Goal: Task Accomplishment & Management: Use online tool/utility

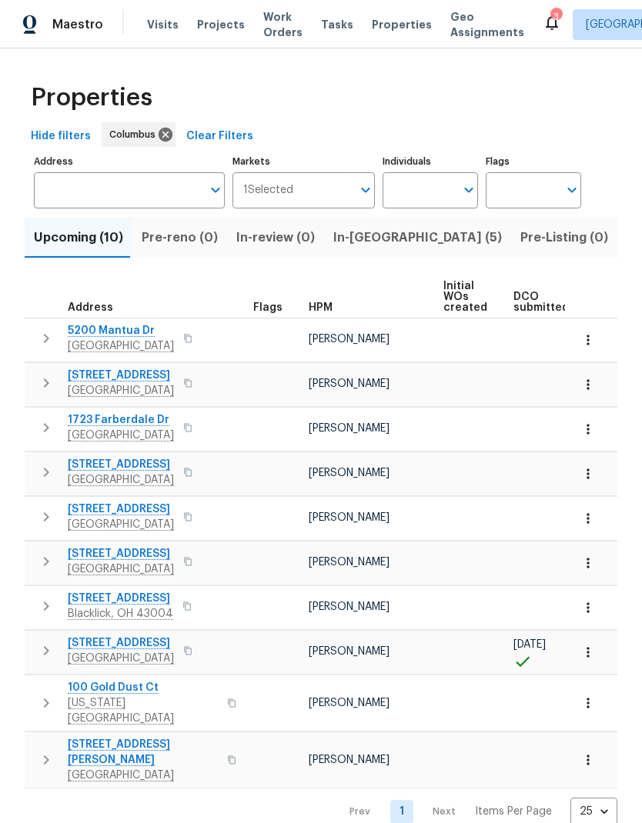
click at [362, 249] on button "In-reno (5)" at bounding box center [417, 238] width 187 height 40
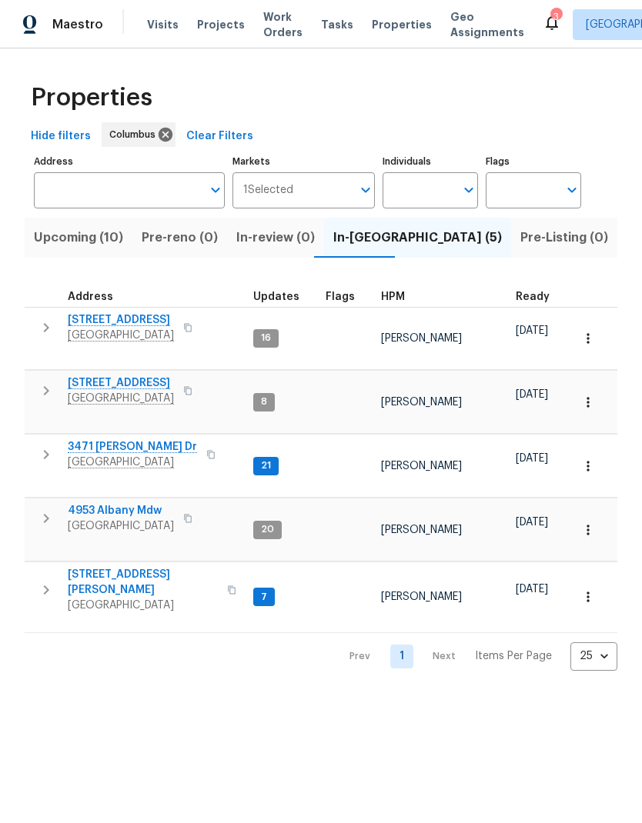
click at [597, 513] on button "button" at bounding box center [588, 530] width 34 height 34
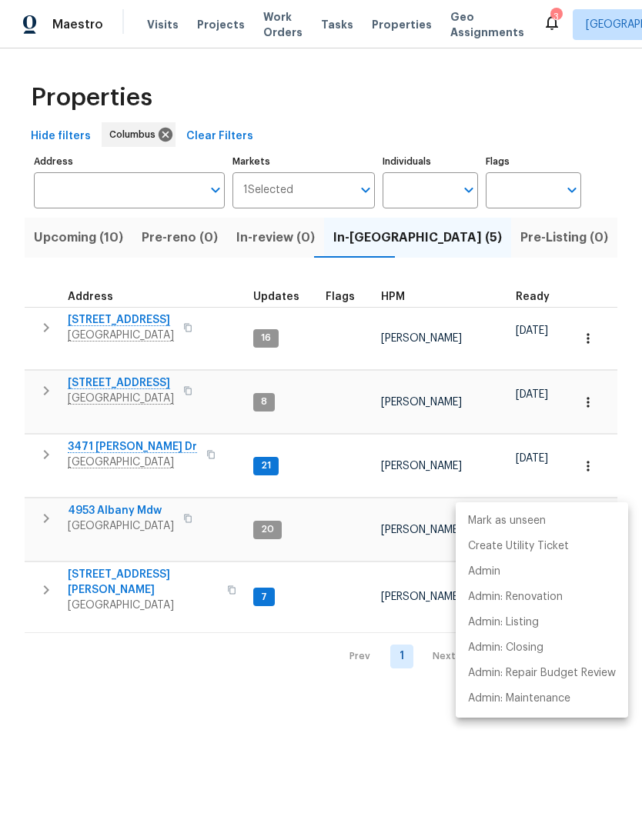
click at [112, 475] on div at bounding box center [321, 411] width 642 height 823
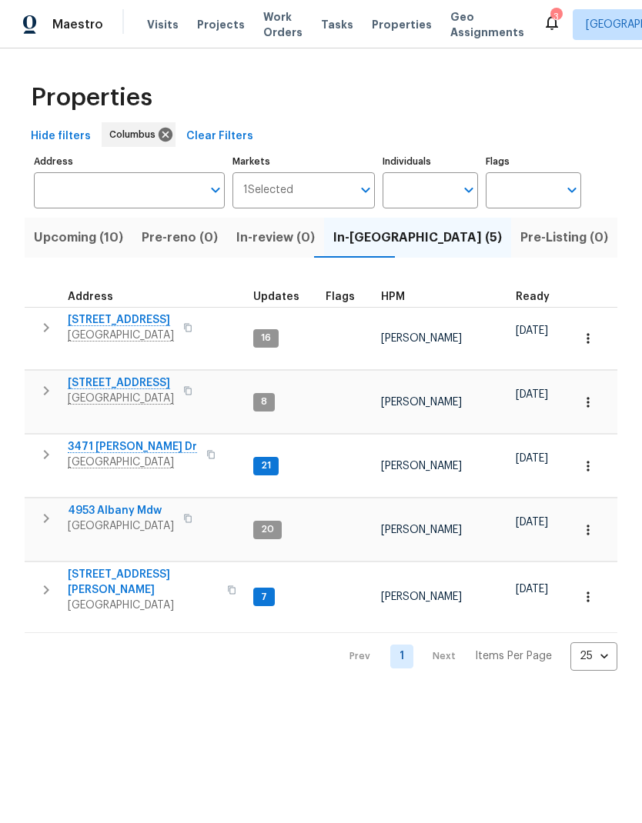
click at [108, 503] on span "4953 Albany Mdw" at bounding box center [121, 510] width 106 height 15
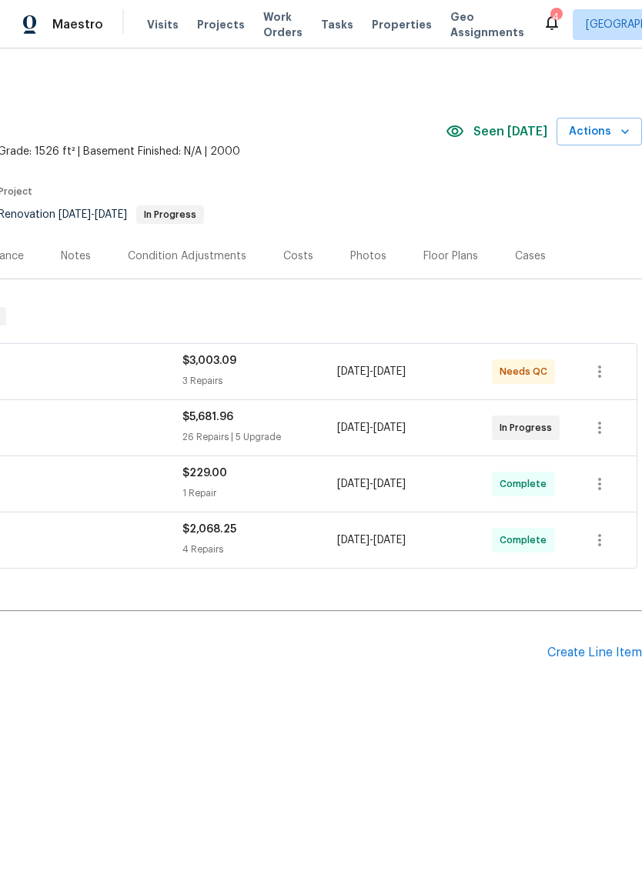
scroll to position [0, 228]
click at [628, 127] on icon "button" at bounding box center [624, 131] width 15 height 15
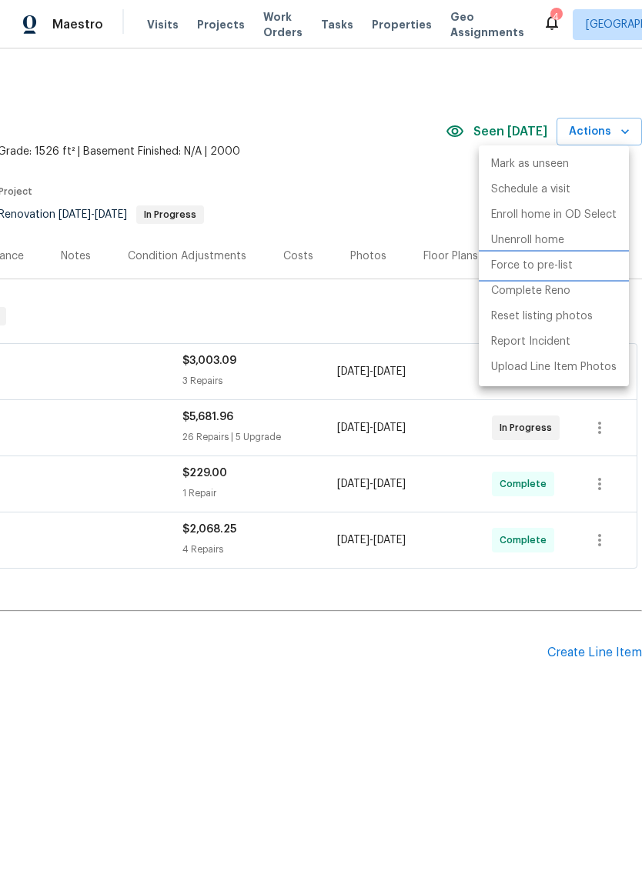
click at [584, 267] on li "Force to pre-list" at bounding box center [553, 265] width 150 height 25
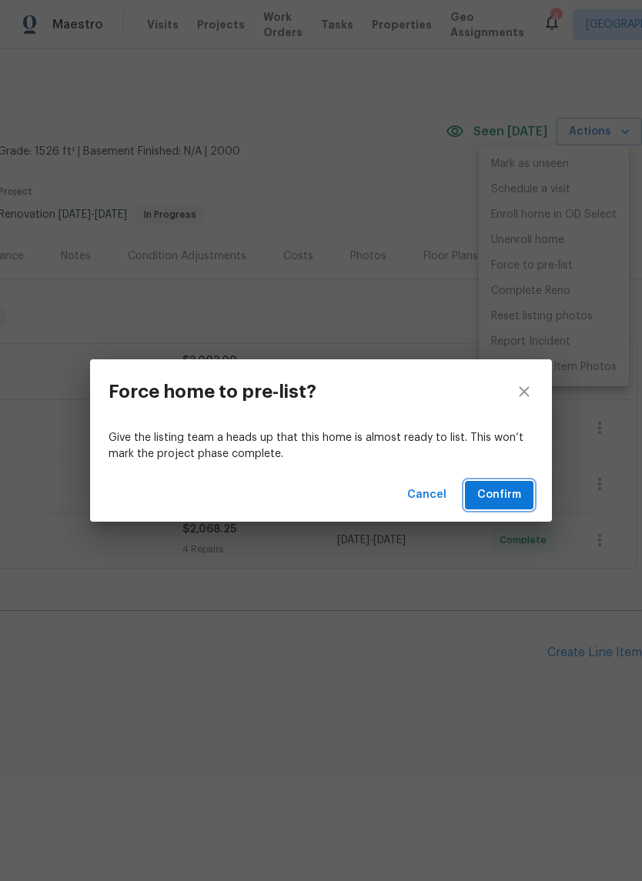
click at [495, 505] on button "Confirm" at bounding box center [499, 495] width 68 height 28
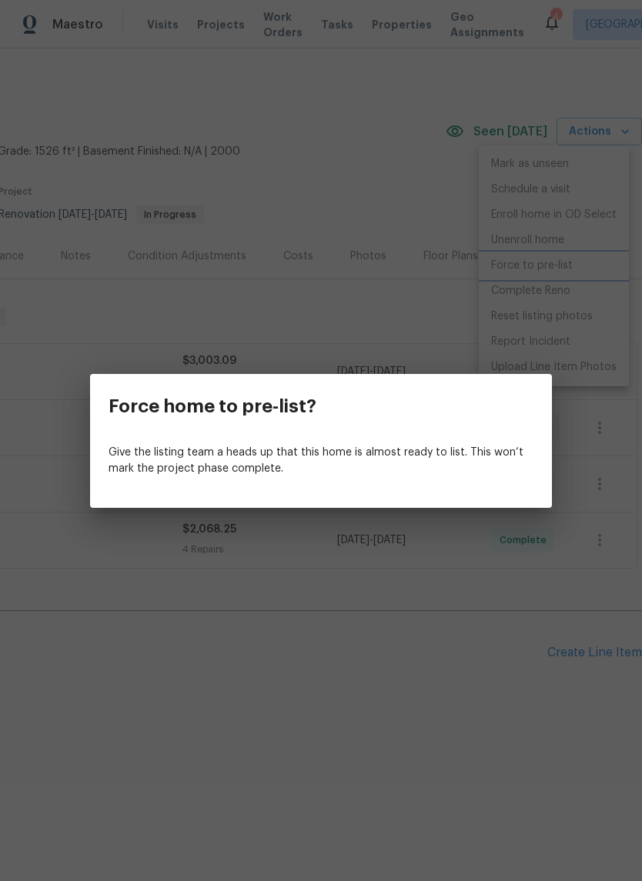
click at [421, 635] on div "Force home to pre-list? Give the listing team a heads up that this home is almo…" at bounding box center [321, 440] width 642 height 881
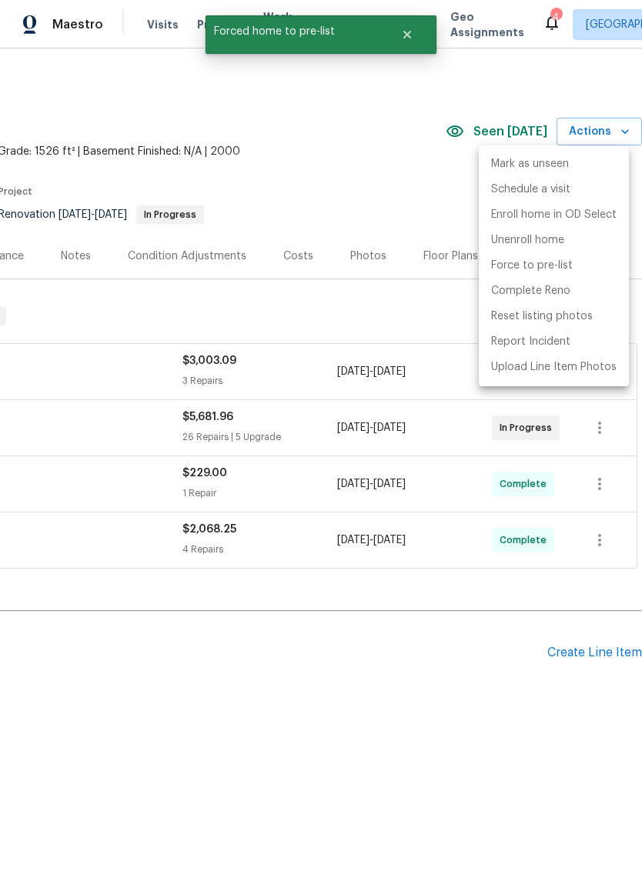
click at [440, 622] on div at bounding box center [321, 440] width 642 height 881
